Goal: Transaction & Acquisition: Purchase product/service

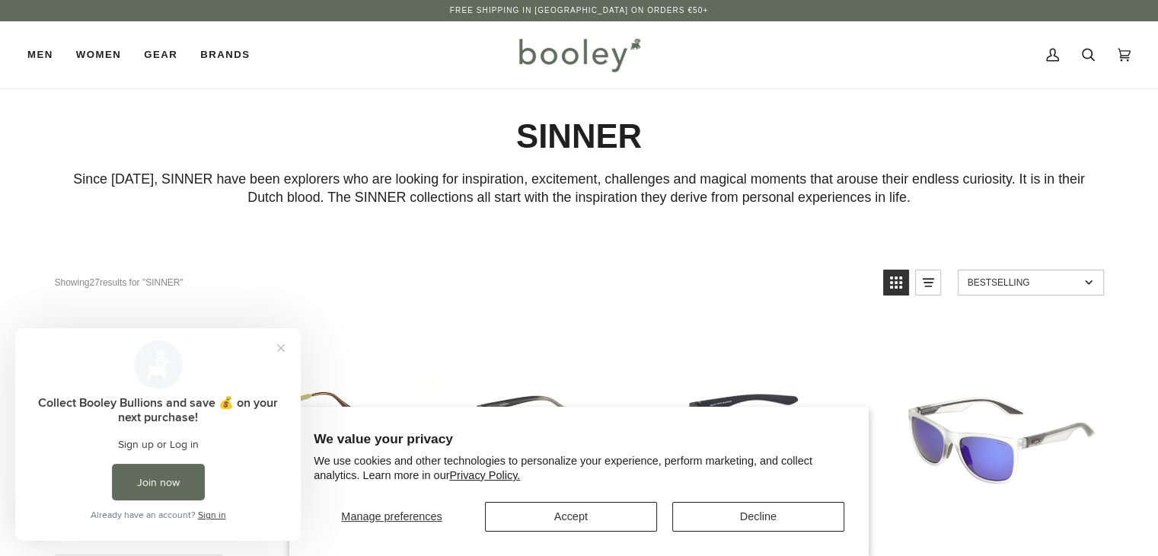
click at [582, 59] on img at bounding box center [579, 55] width 133 height 44
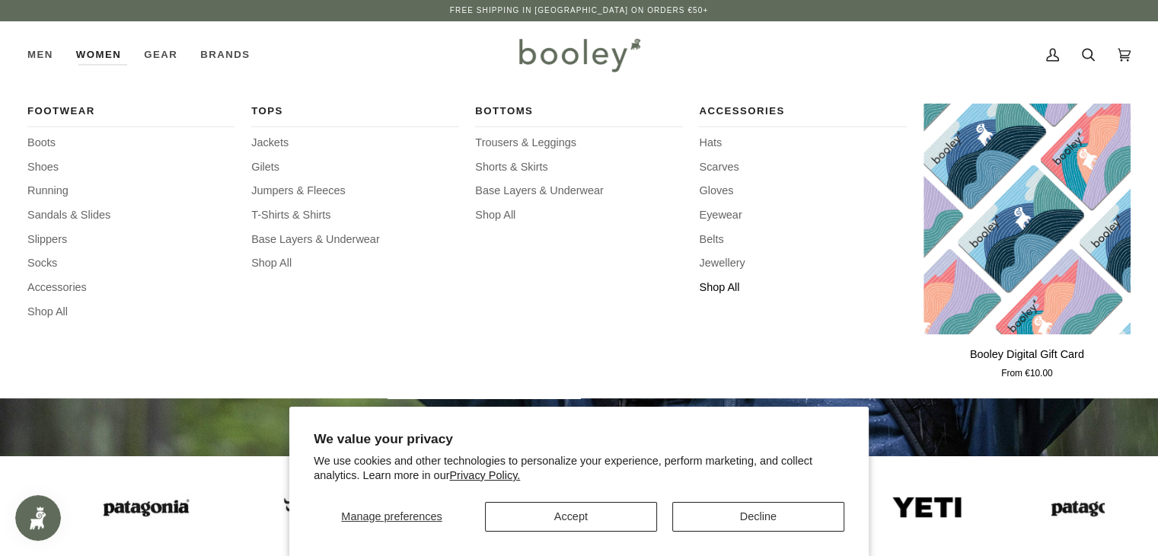
click at [724, 290] on span "Shop All" at bounding box center [802, 288] width 207 height 17
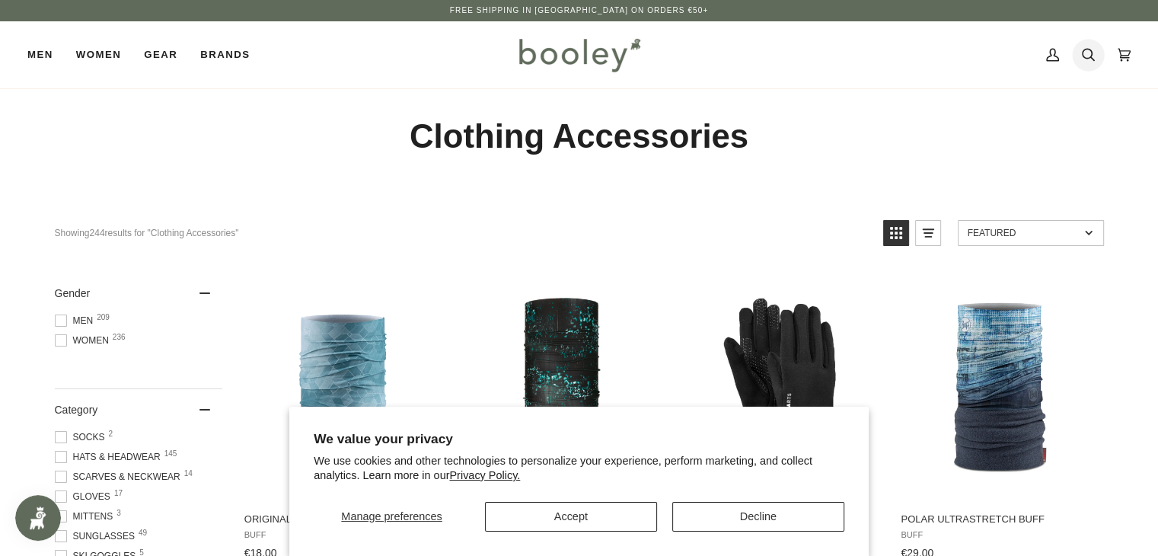
click at [1087, 52] on icon at bounding box center [1088, 54] width 13 height 23
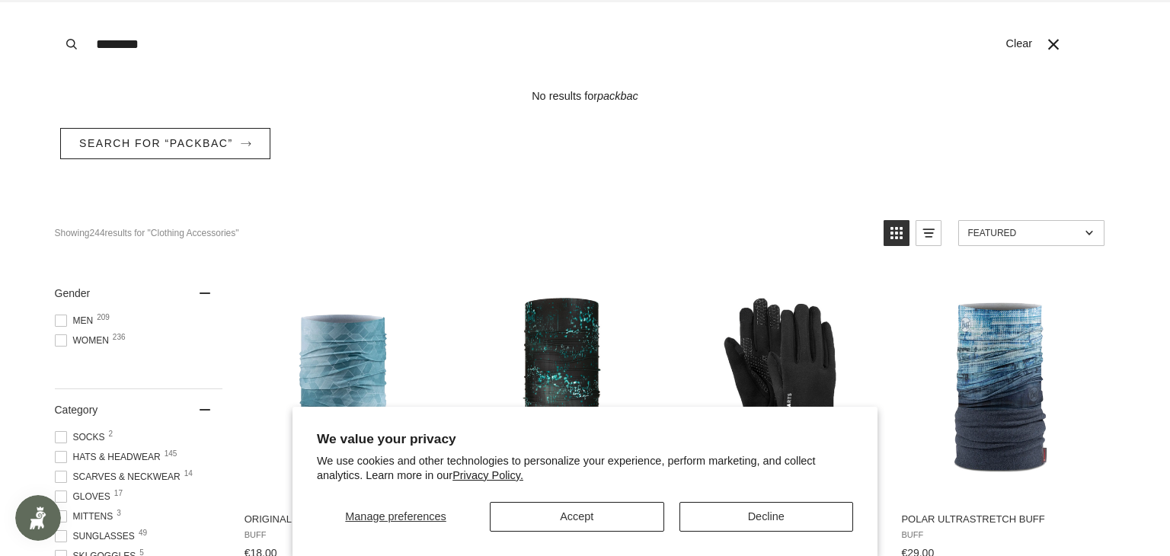
type input "********"
click at [55, 0] on button "Search" at bounding box center [72, 44] width 34 height 88
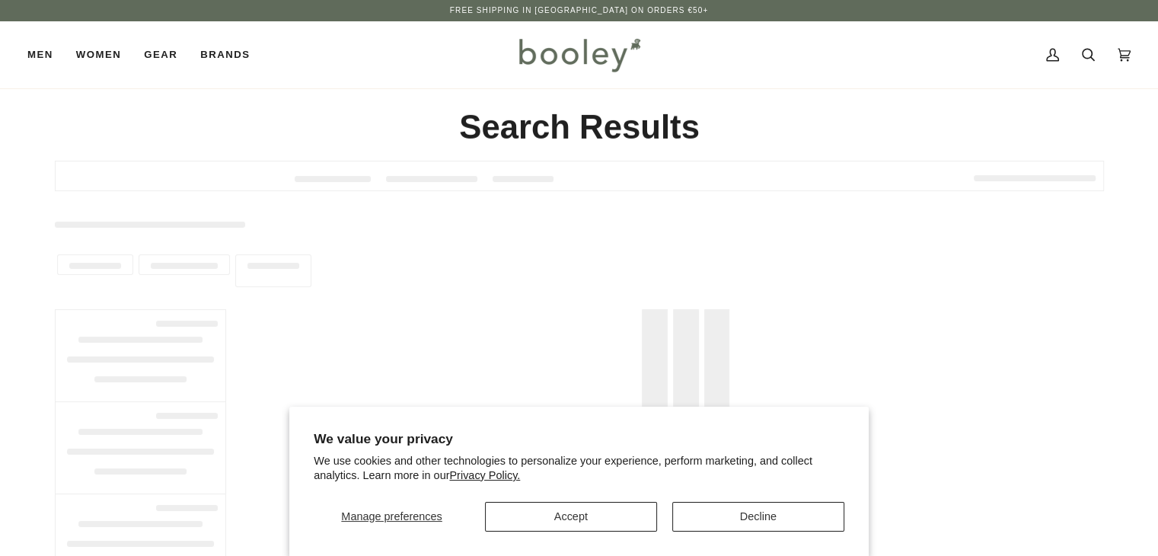
type input "********"
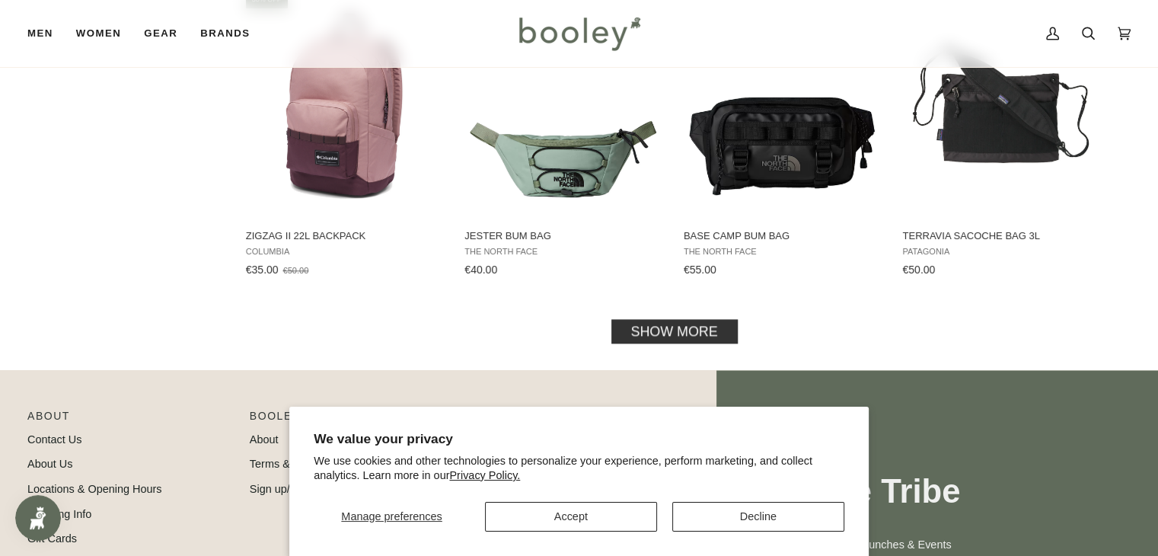
scroll to position [1676, 0]
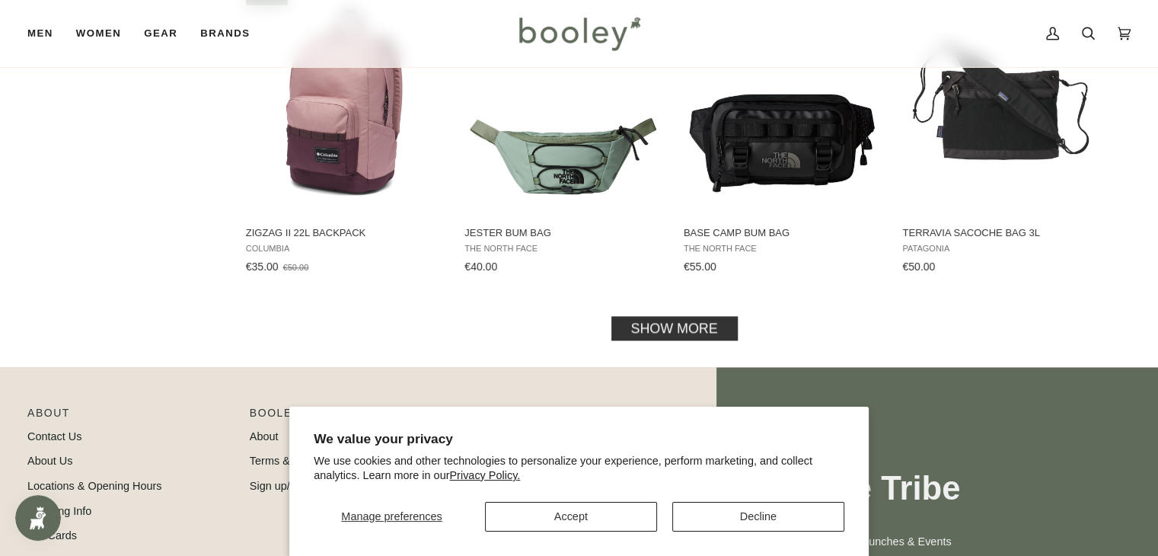
click at [700, 321] on link "Show more" at bounding box center [674, 328] width 126 height 24
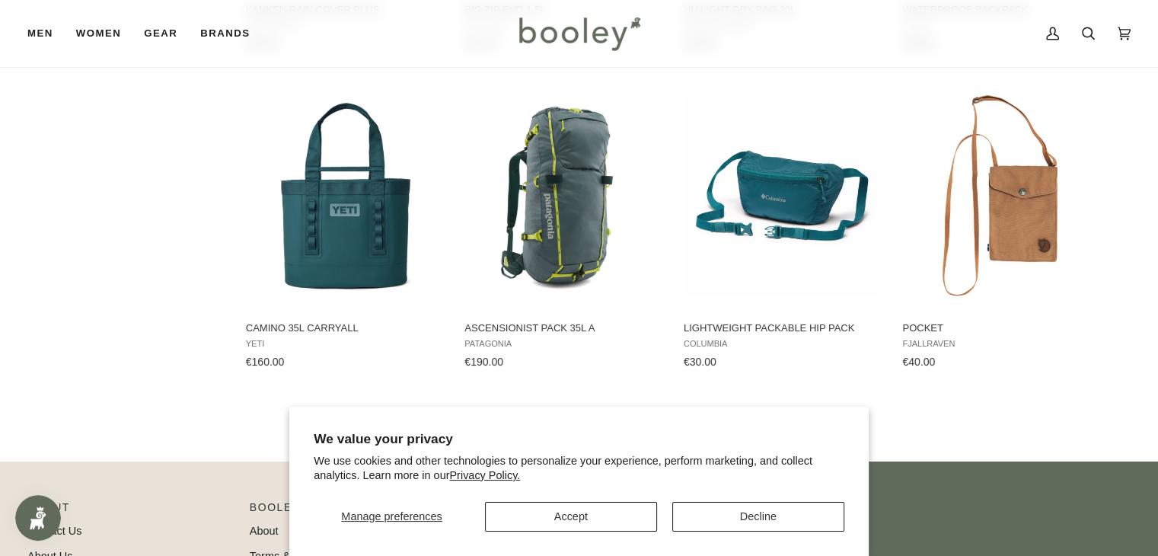
scroll to position [3184, 0]
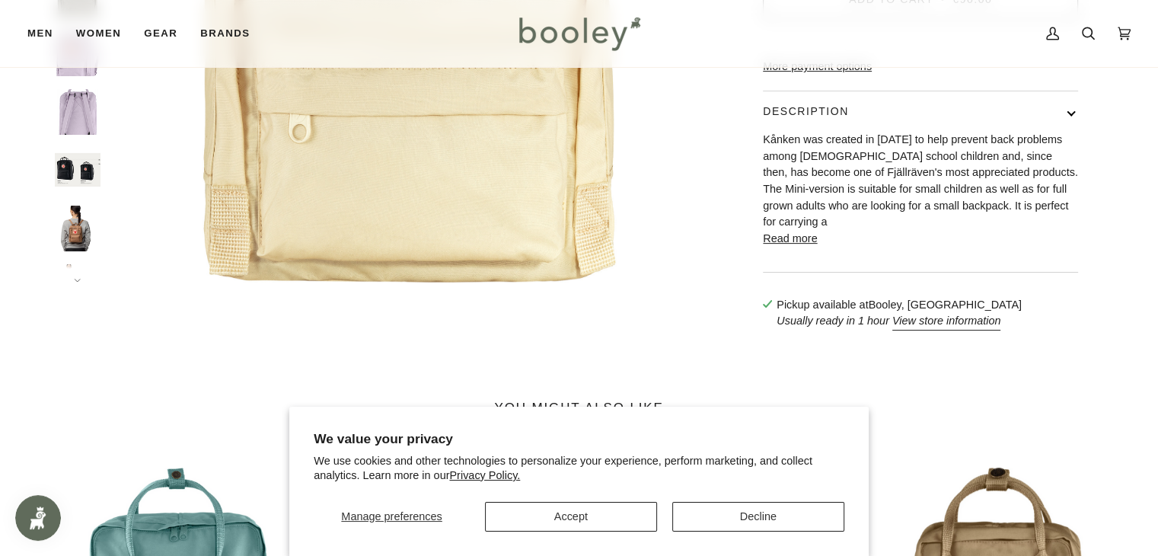
scroll to position [428, 0]
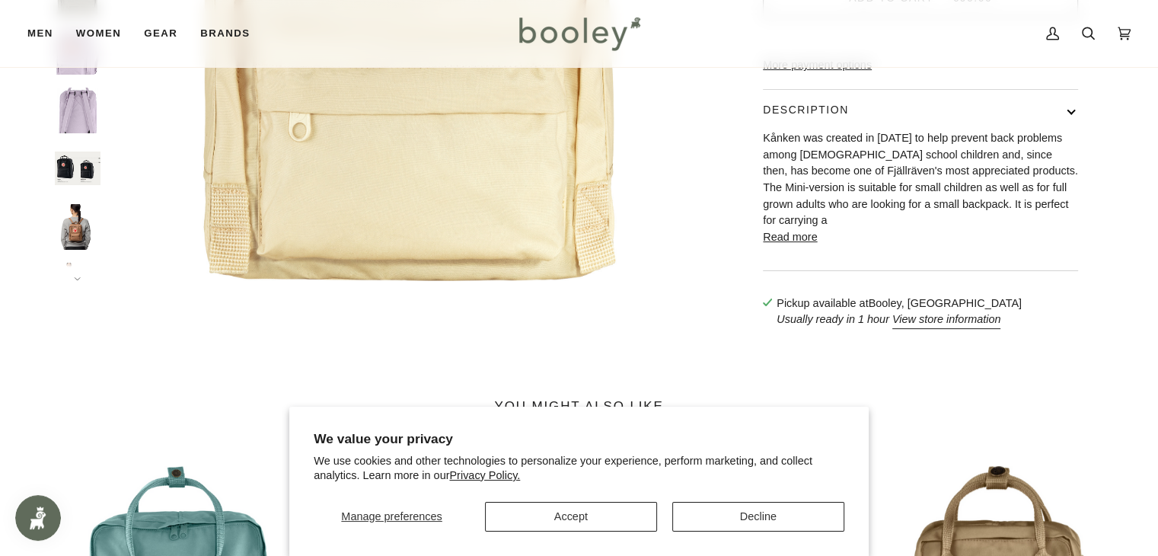
click at [73, 232] on img "Fjallraven Kanken Mini - Booley Galway" at bounding box center [78, 227] width 46 height 46
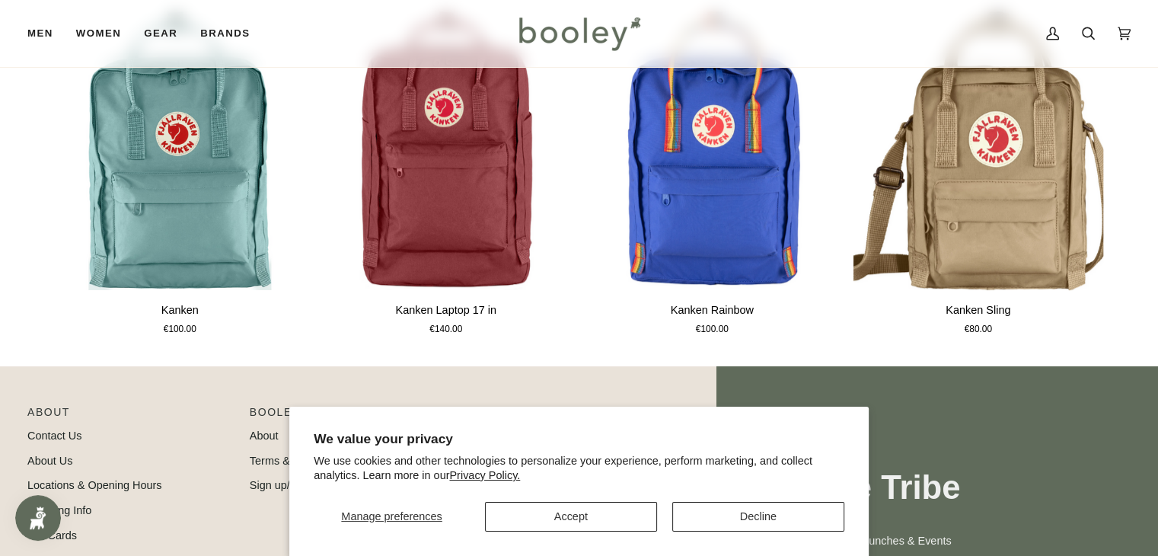
scroll to position [856, 0]
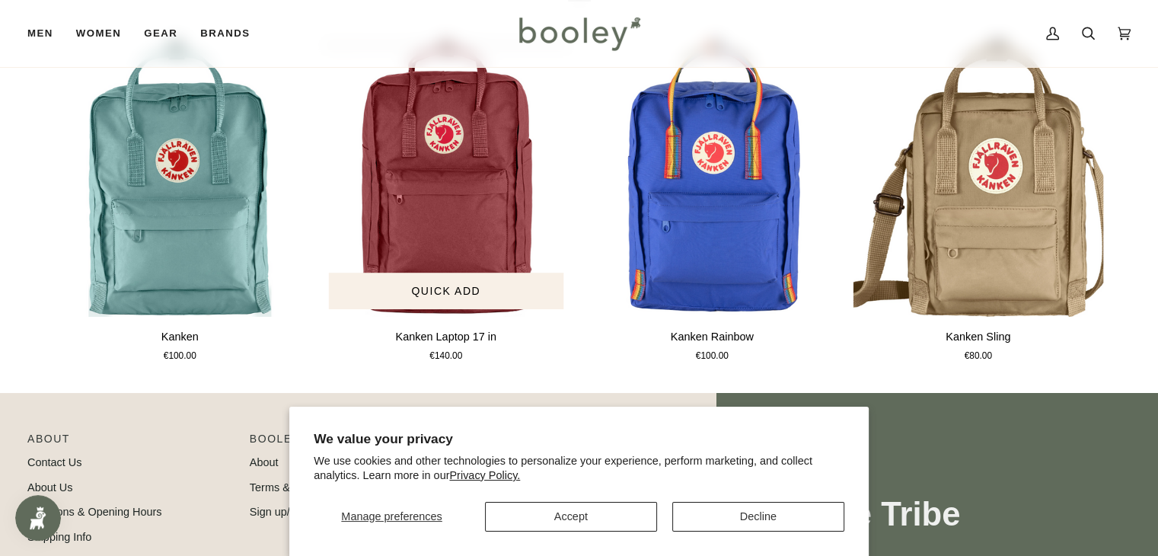
click at [446, 184] on img "Kanken Laptop 17 in" at bounding box center [446, 177] width 251 height 279
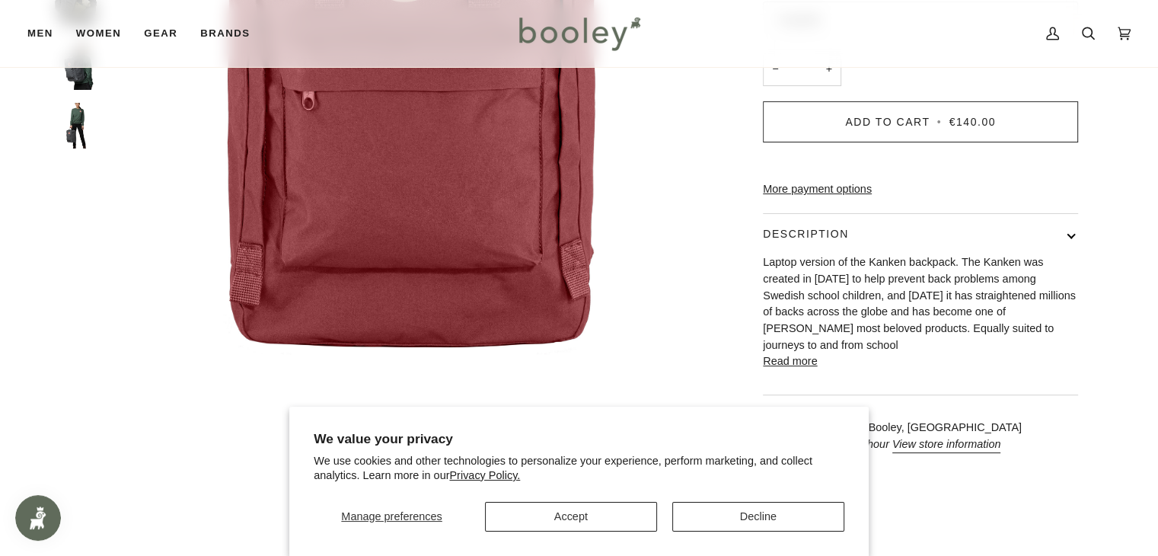
scroll to position [350, 0]
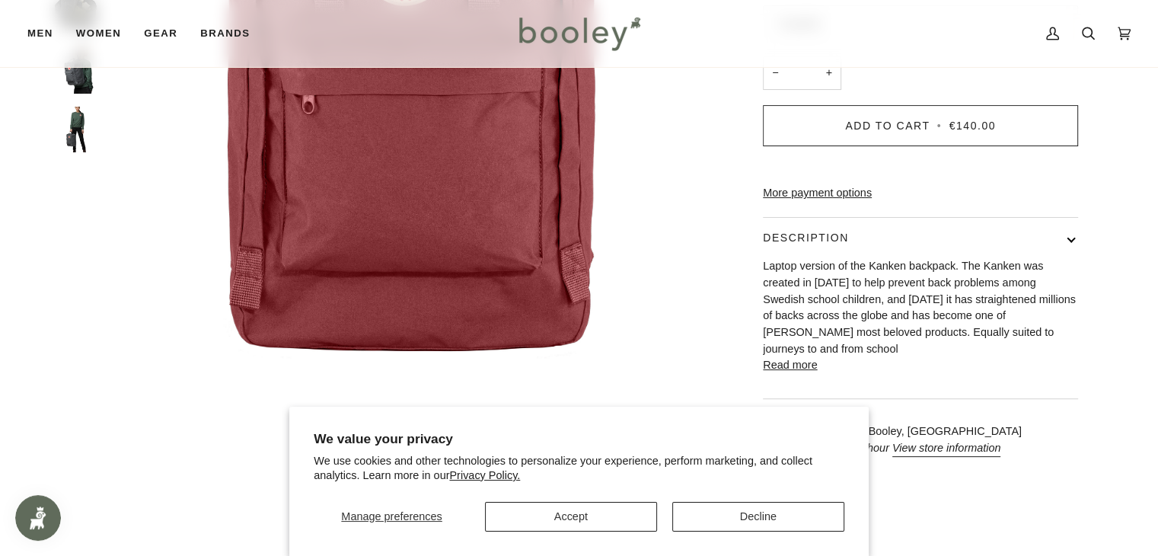
click at [783, 374] on button "Read more" at bounding box center [790, 365] width 54 height 17
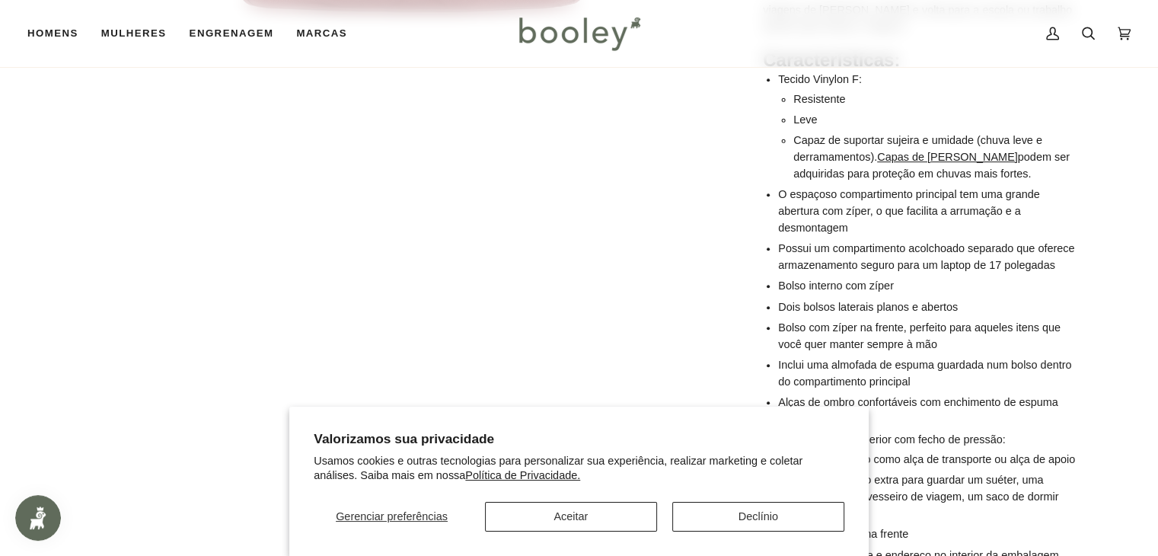
scroll to position [687, 0]
click at [947, 165] on font "Capas de [PERSON_NAME]" at bounding box center [947, 159] width 141 height 12
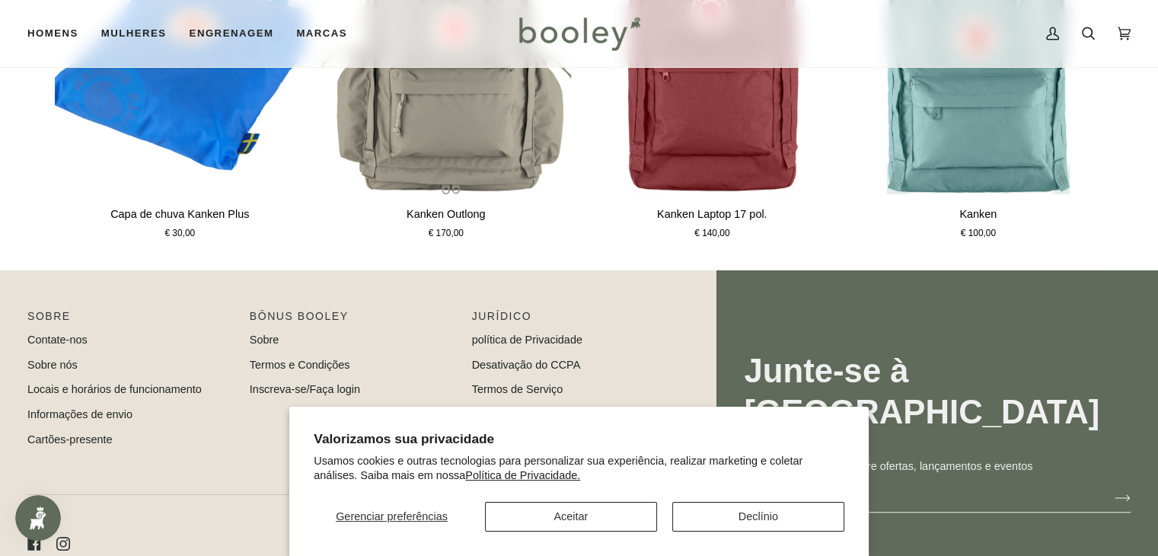
scroll to position [1209, 0]
